Goal: Task Accomplishment & Management: Use online tool/utility

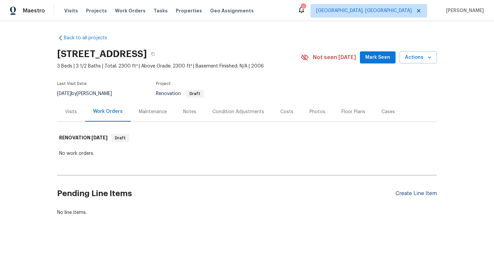
click at [412, 196] on div "Create Line Item" at bounding box center [416, 194] width 41 height 6
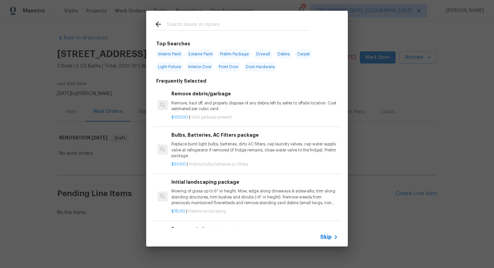
click at [330, 236] on span "Skip" at bounding box center [326, 237] width 11 height 7
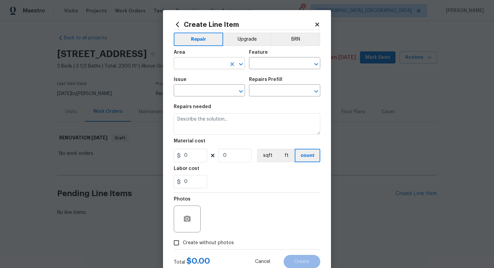
click at [208, 63] on input "text" at bounding box center [200, 64] width 52 height 10
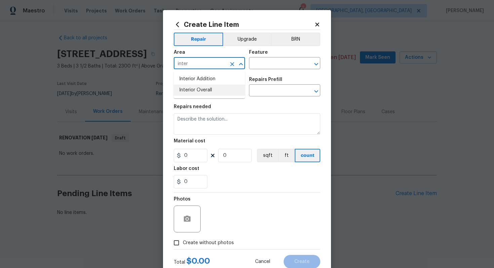
click at [223, 91] on li "Interior Overall" at bounding box center [209, 90] width 71 height 11
type input "Interior Overall"
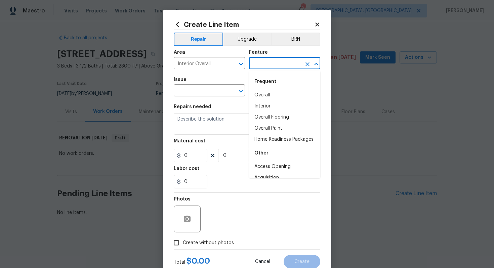
click at [260, 61] on input "text" at bounding box center [275, 64] width 52 height 10
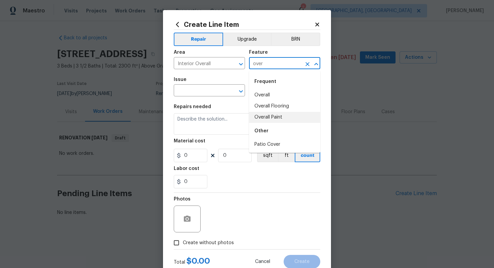
click at [275, 116] on li "Overall Paint" at bounding box center [284, 117] width 71 height 11
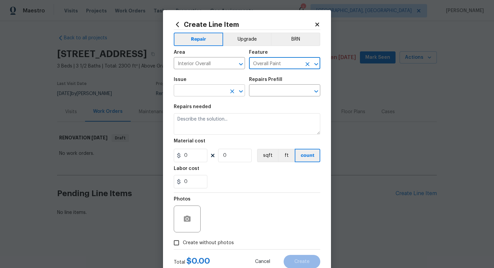
type input "Overall Paint"
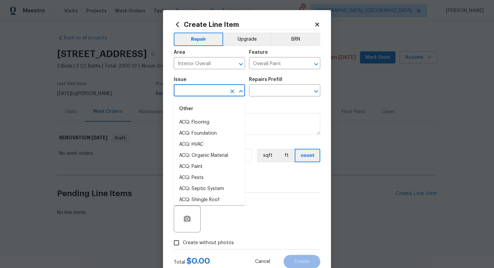
click at [196, 87] on input "text" at bounding box center [200, 91] width 52 height 10
click at [223, 176] on li "Interior Paint" at bounding box center [209, 178] width 71 height 11
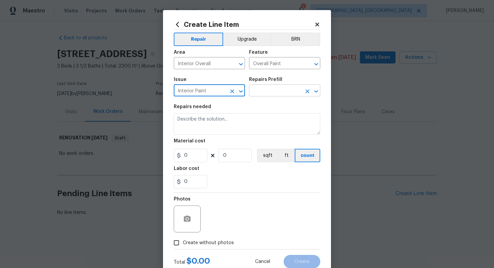
type input "Interior Paint"
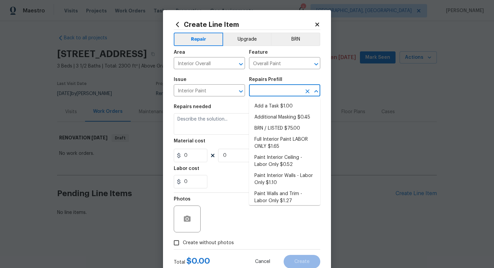
click at [261, 94] on input "text" at bounding box center [275, 91] width 52 height 10
click at [274, 144] on li "Full Interior Paint LABOR ONLY $1.65" at bounding box center [284, 143] width 71 height 18
type input "Full Interior Paint LABOR ONLY $1.65"
type textarea "Full Interior paint - (walls, ceilings, trim, and doors) - PAINT PROVIDED BY OP…"
type input "1.65"
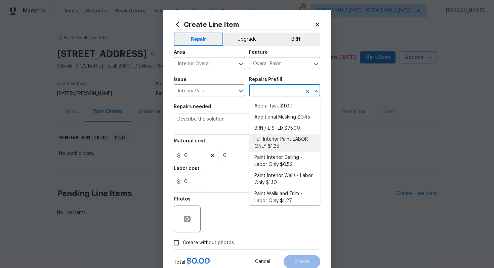
type input "1"
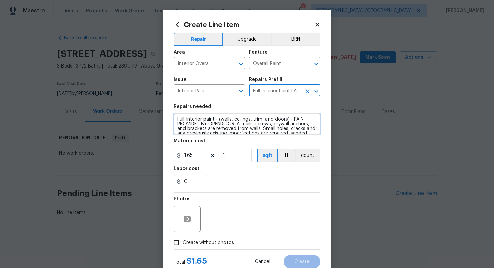
click at [176, 118] on textarea "Full Interior paint - (walls, ceilings, trim, and doors) - PAINT PROVIDED BY OP…" at bounding box center [247, 124] width 147 height 22
type textarea "#sala - Full Interior paint - (walls, ceilings, trim, and doors) - PAINT PROVID…"
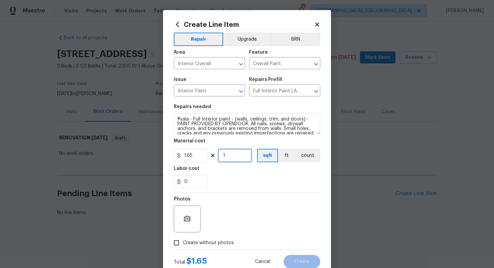
click at [234, 158] on input "1" at bounding box center [235, 155] width 34 height 13
type input "2300"
click at [219, 245] on span "Create without photos" at bounding box center [208, 243] width 51 height 7
click at [183, 245] on input "Create without photos" at bounding box center [176, 243] width 13 height 13
checkbox input "true"
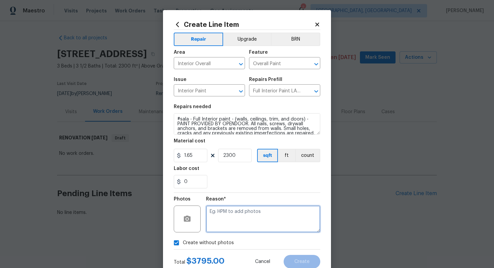
click at [223, 225] on textarea at bounding box center [263, 219] width 114 height 27
type textarea "n/a"
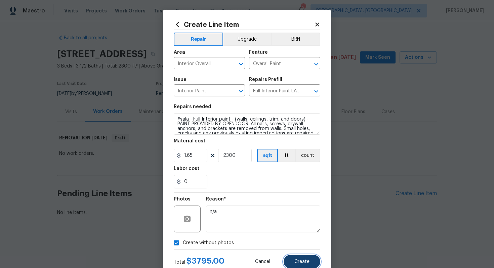
click at [301, 263] on span "Create" at bounding box center [302, 262] width 15 height 5
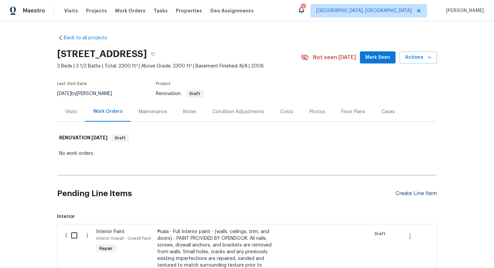
click at [417, 192] on div "Create Line Item" at bounding box center [416, 194] width 41 height 6
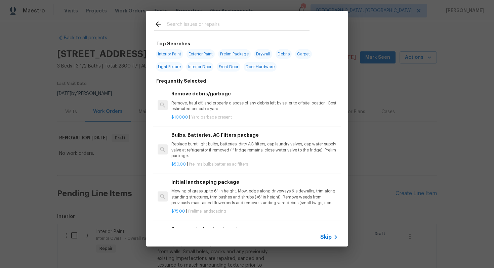
click at [323, 238] on span "Skip" at bounding box center [326, 237] width 11 height 7
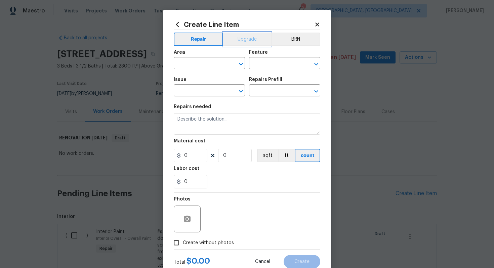
click at [235, 44] on button "Upgrade" at bounding box center [247, 39] width 48 height 13
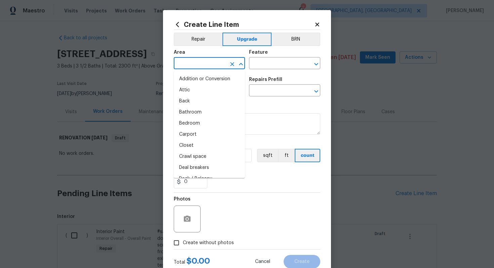
click at [198, 68] on input "text" at bounding box center [200, 64] width 52 height 10
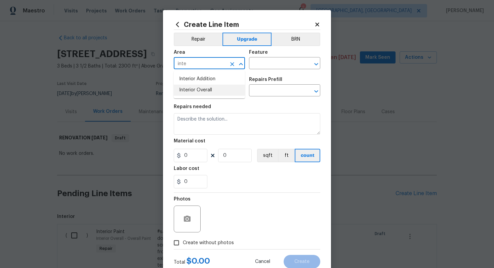
click at [215, 93] on li "Interior Overall" at bounding box center [209, 90] width 71 height 11
type input "Interior Overall"
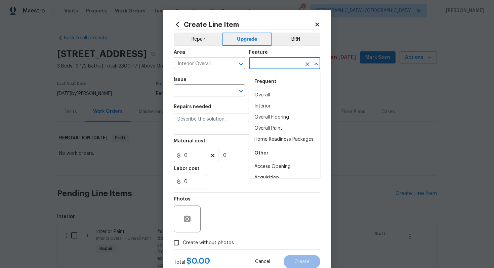
click at [266, 63] on input "text" at bounding box center [275, 64] width 52 height 10
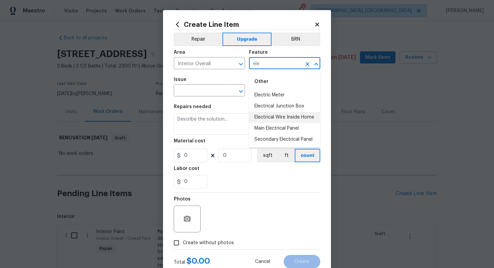
click at [292, 117] on li "Electrical Wire Inside Home" at bounding box center [284, 117] width 71 height 11
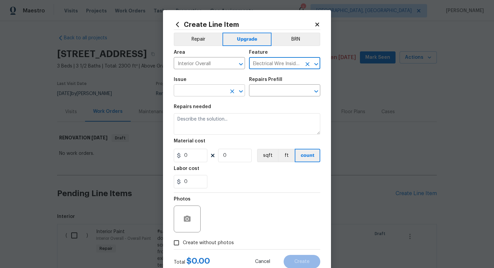
type input "Electrical Wire Inside Home"
click at [205, 88] on input "text" at bounding box center [200, 91] width 52 height 10
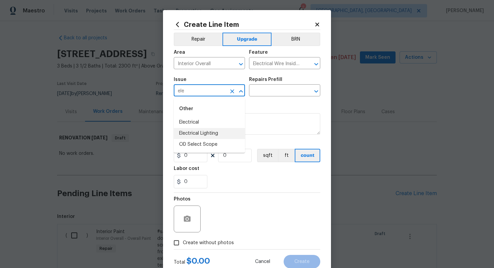
click at [218, 134] on li "Electrical Lighting" at bounding box center [209, 133] width 71 height 11
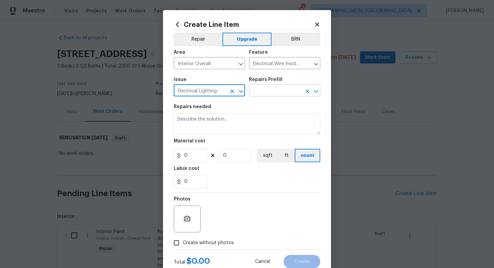
type input "Electrical Lighting"
click at [273, 92] on input "text" at bounding box center [275, 91] width 52 height 10
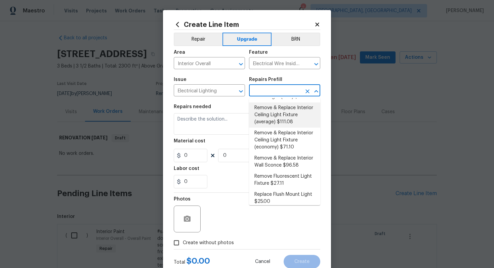
scroll to position [194, 0]
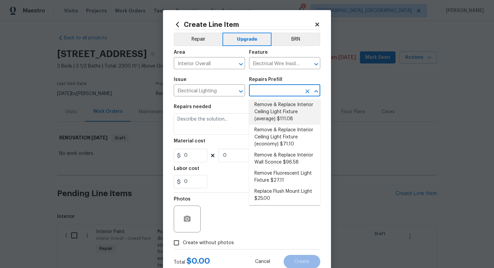
click at [267, 111] on li "Remove & Replace Interior Ceiling Light Fixture (average) $111.08" at bounding box center [284, 112] width 71 height 25
type input "Remove & Replace Interior Ceiling Light Fixture (average) $111.08"
type textarea "Remove the existing interior ceiling light fixture and replace it with new AVER…"
type input "1"
type input "111.08"
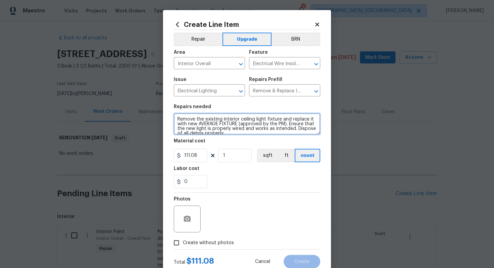
click at [175, 117] on textarea "Remove the existing interior ceiling light fixture and replace it with new AVER…" at bounding box center [247, 124] width 147 height 22
type textarea "#sala - Remove the existing interior ceiling light fixture and replace it with …"
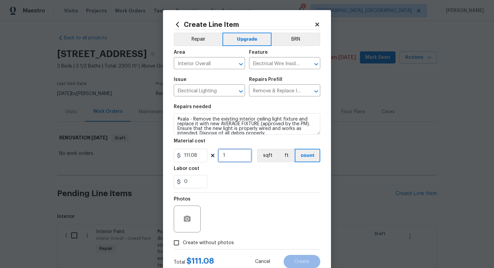
click at [232, 155] on input "1" at bounding box center [235, 155] width 34 height 13
type input "15"
click at [229, 242] on span "Create without photos" at bounding box center [208, 243] width 51 height 7
click at [183, 242] on input "Create without photos" at bounding box center [176, 243] width 13 height 13
checkbox input "true"
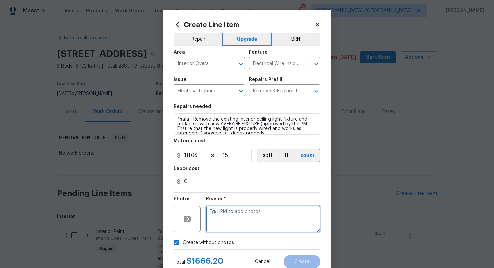
click at [246, 218] on textarea at bounding box center [263, 219] width 114 height 27
type textarea "n/a"
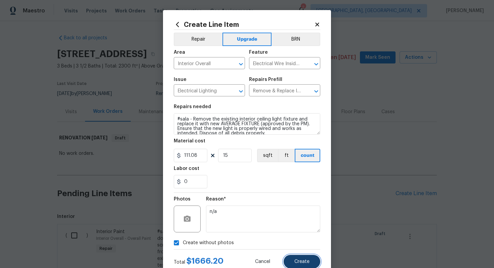
click at [300, 263] on span "Create" at bounding box center [302, 262] width 15 height 5
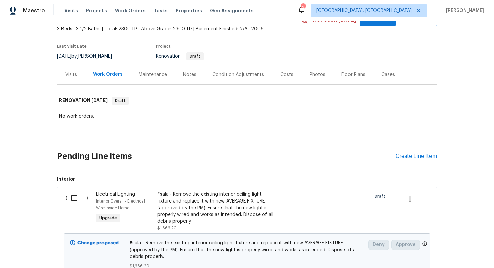
scroll to position [29, 0]
